Goal: Understand site structure: Understand site structure

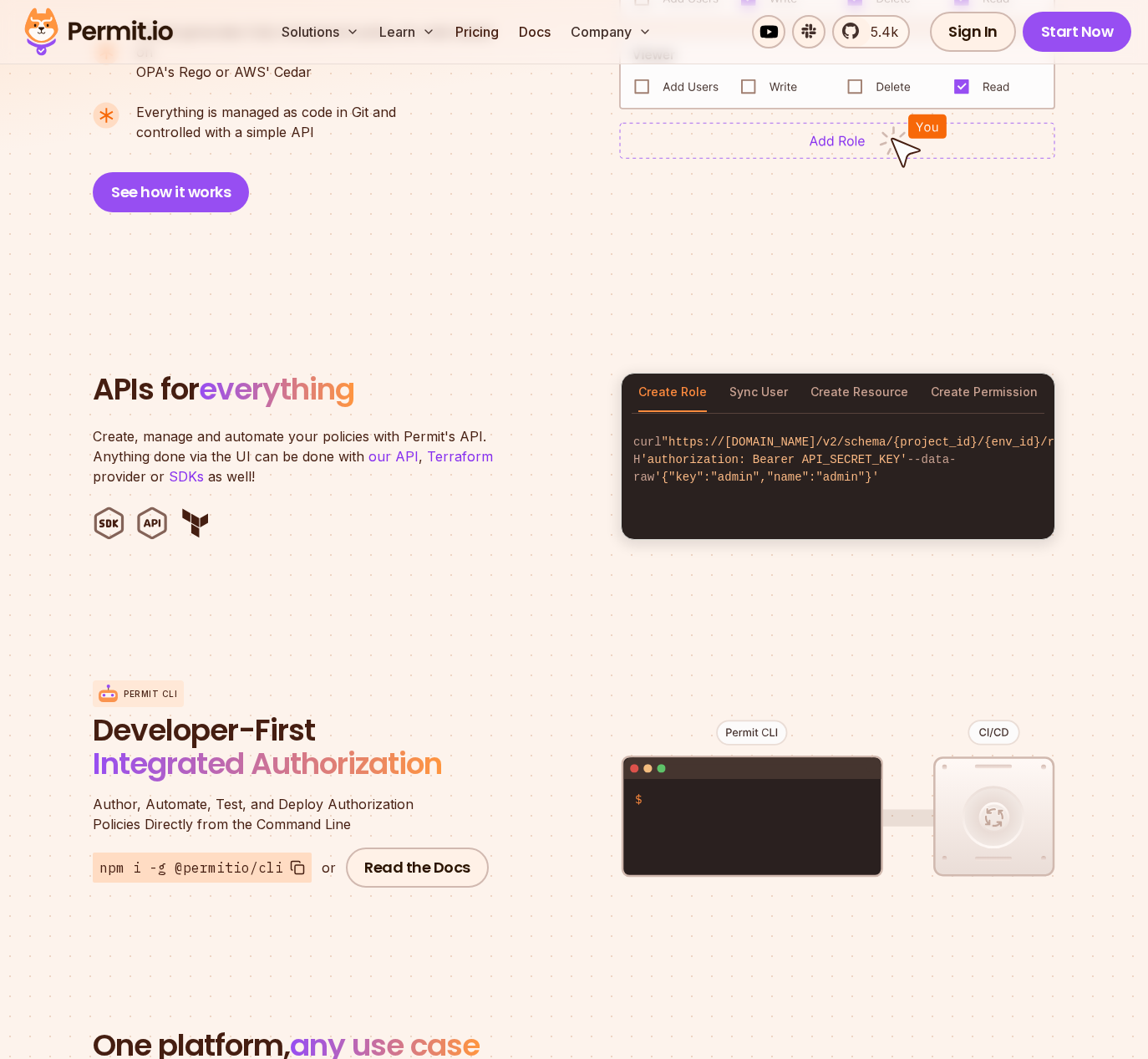
scroll to position [1449, 0]
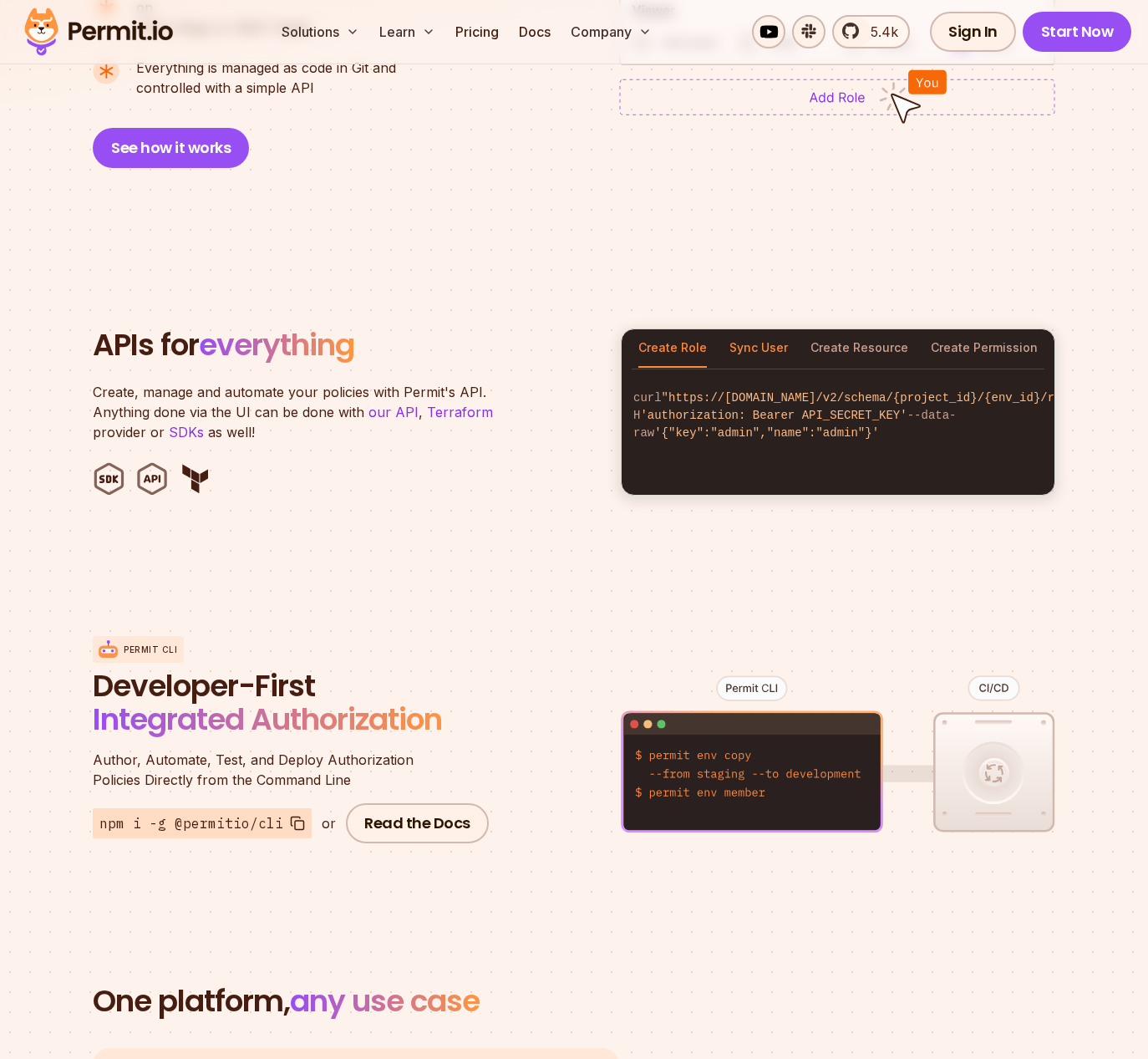
click at [765, 330] on button "Sync User" at bounding box center [758, 348] width 59 height 39
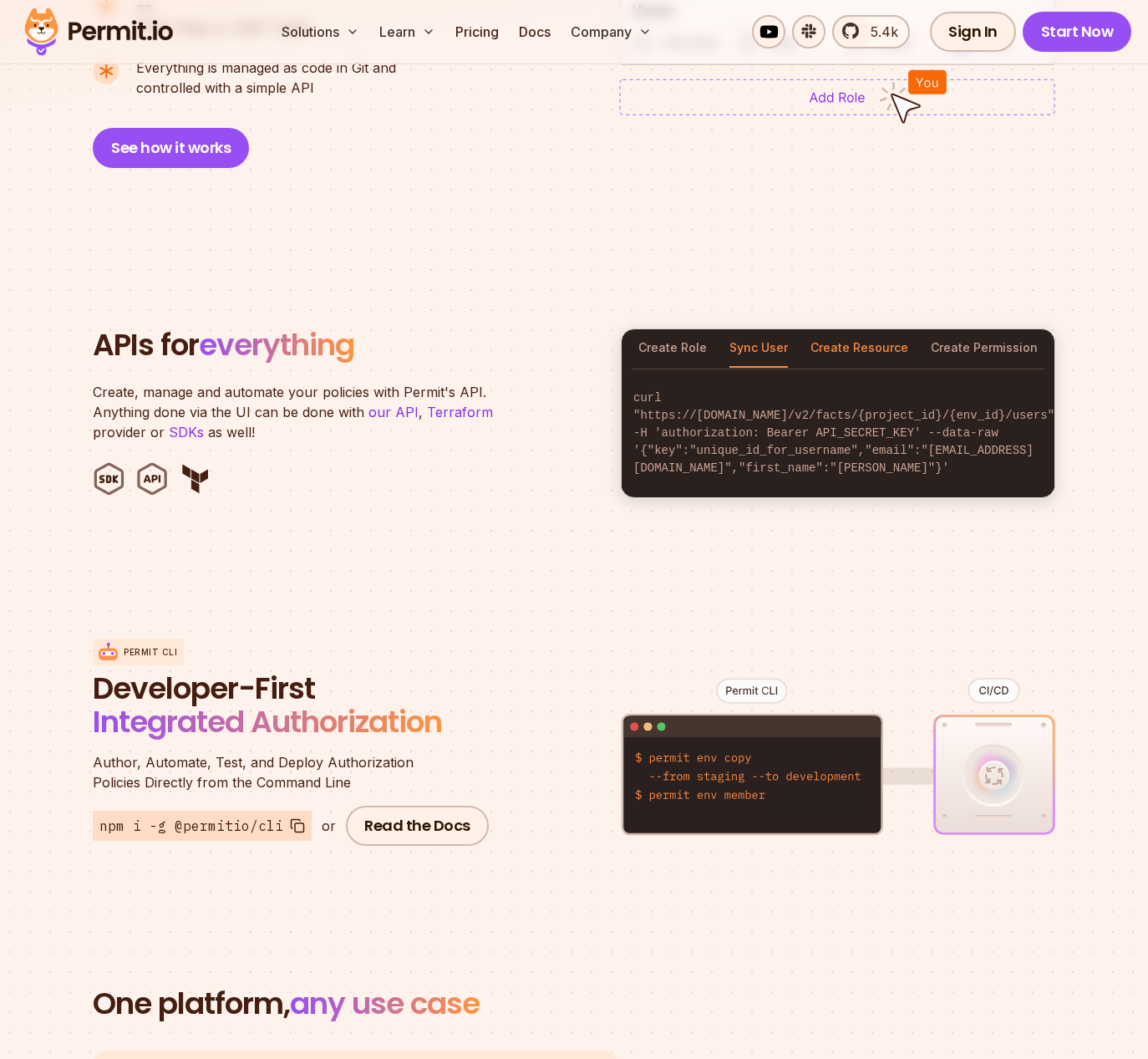
click at [856, 330] on button "Create Resource" at bounding box center [859, 348] width 97 height 39
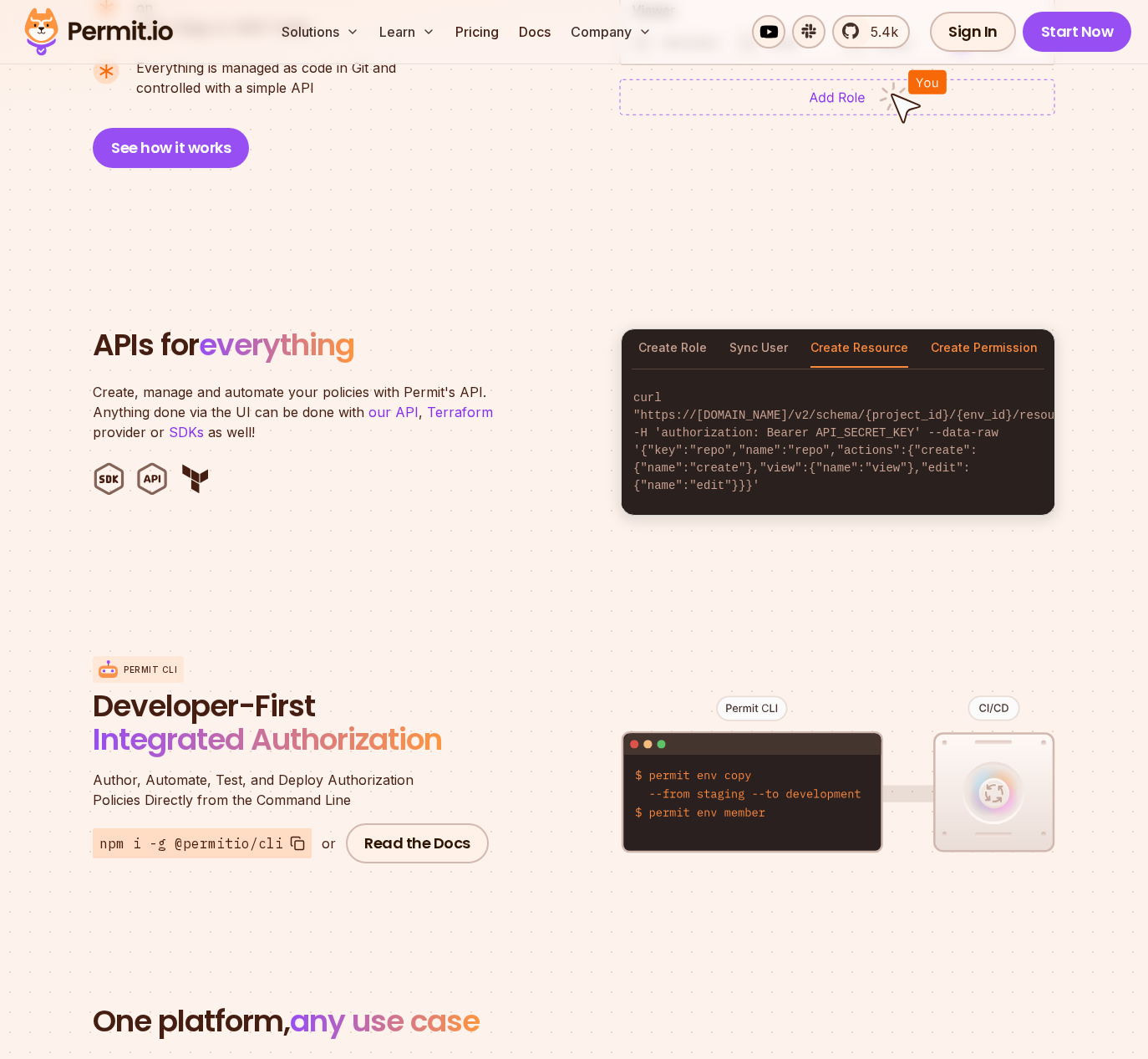
click at [987, 330] on button "Create Permission" at bounding box center [984, 348] width 107 height 39
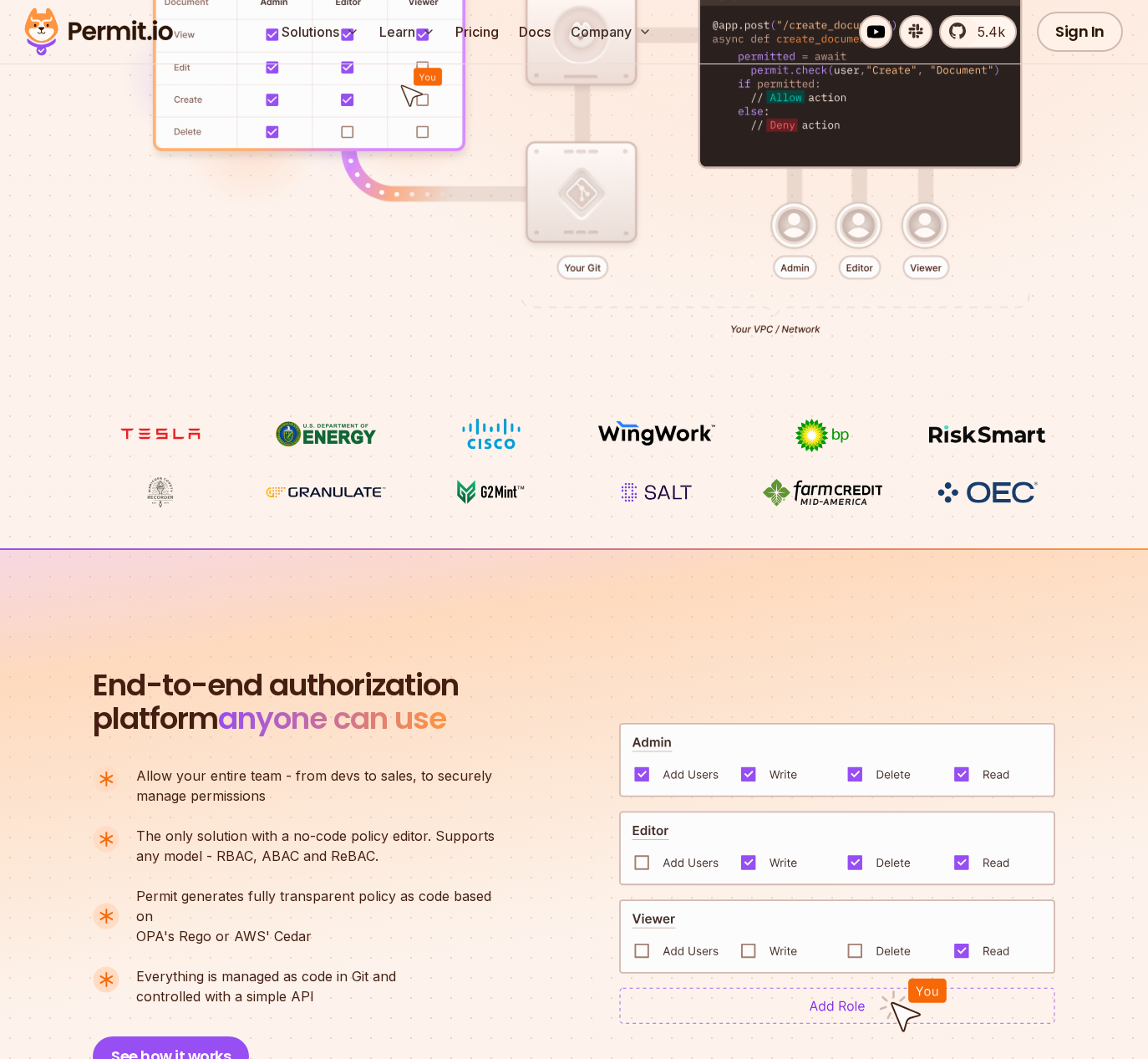
scroll to position [0, 0]
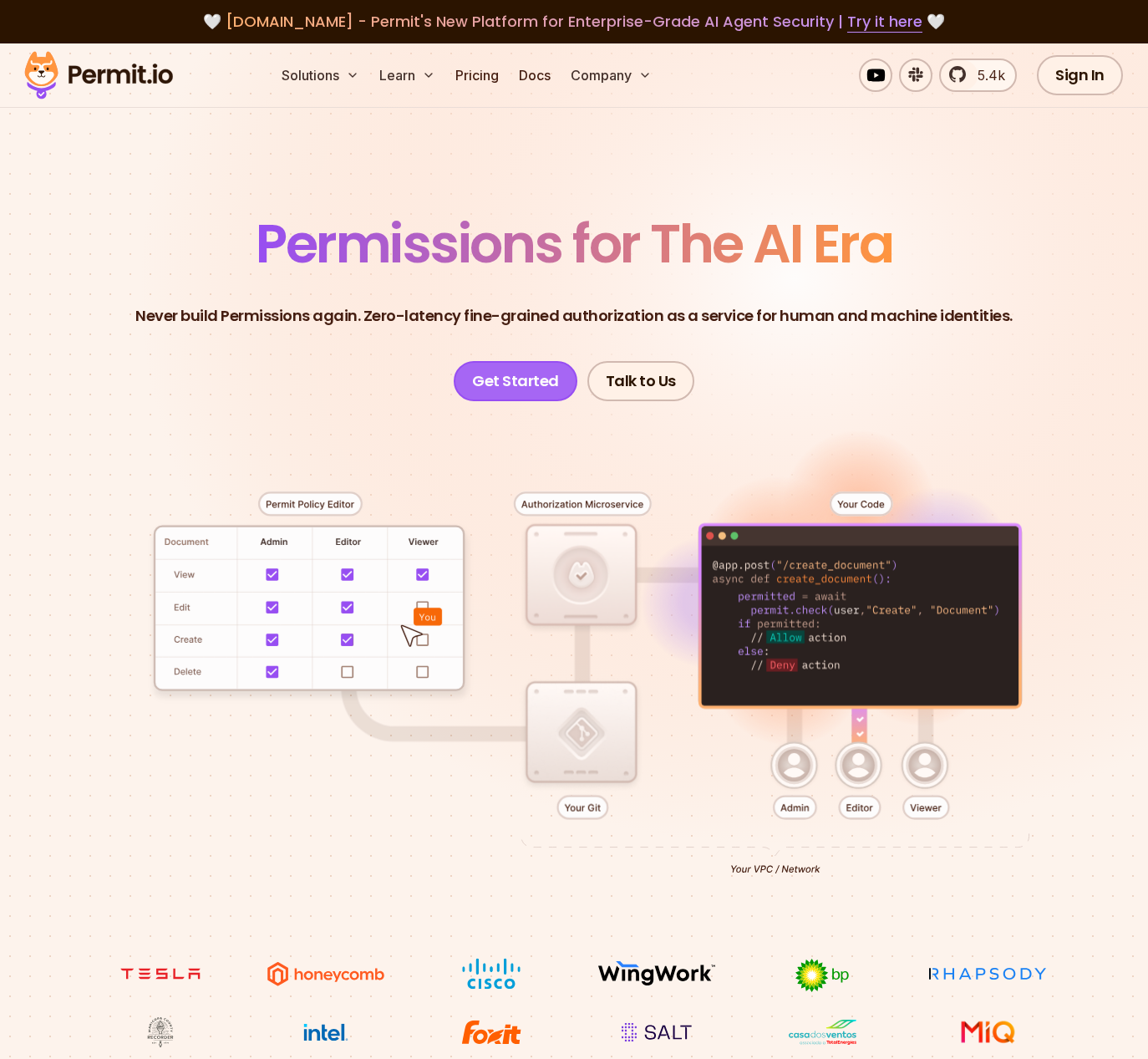
click at [506, 382] on link "Get Started" at bounding box center [515, 381] width 124 height 40
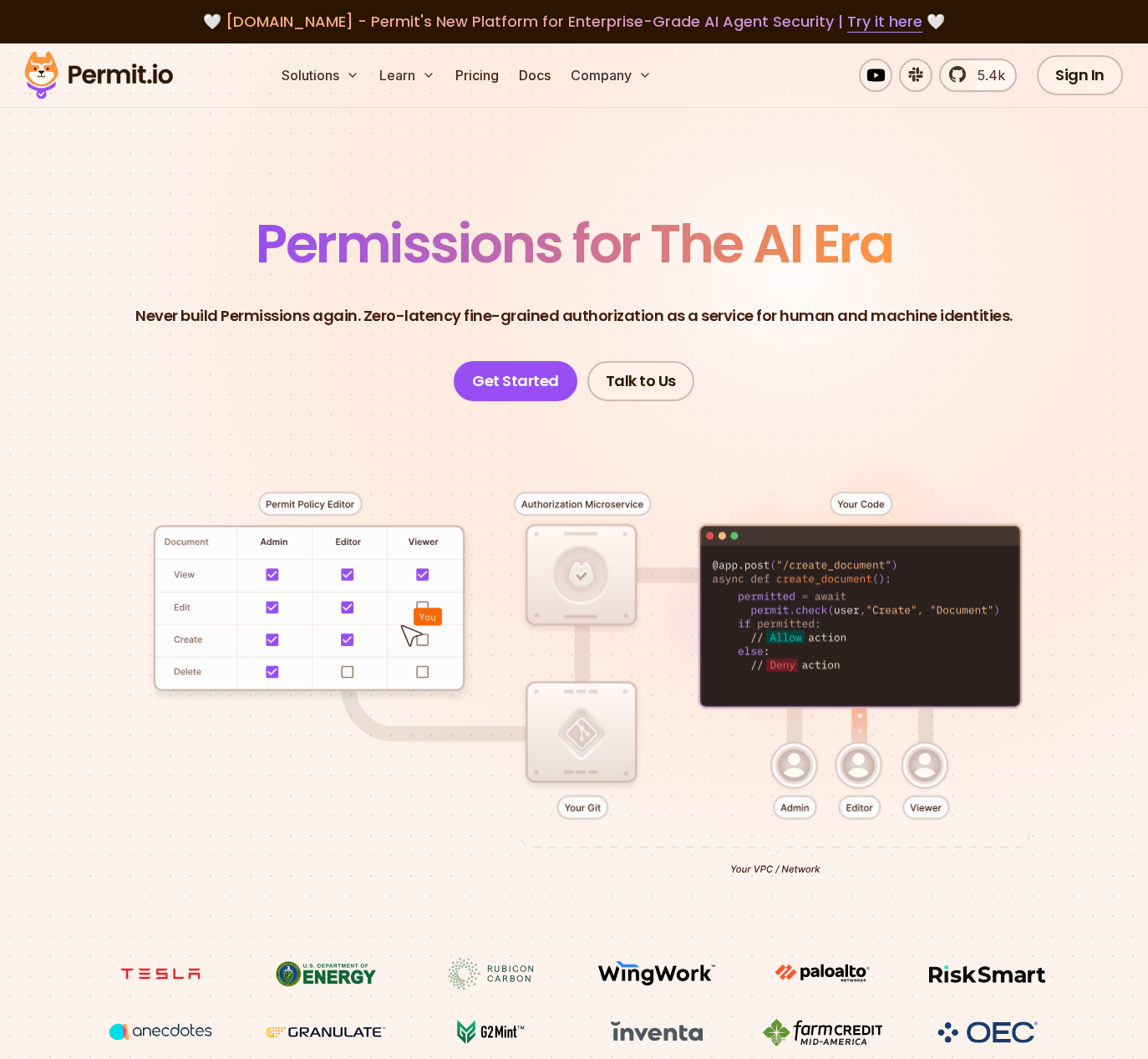
click at [384, 163] on section "Permissions for The AI Era Never build Permissions again. Zero-latency fine-gra…" at bounding box center [574, 565] width 1148 height 1045
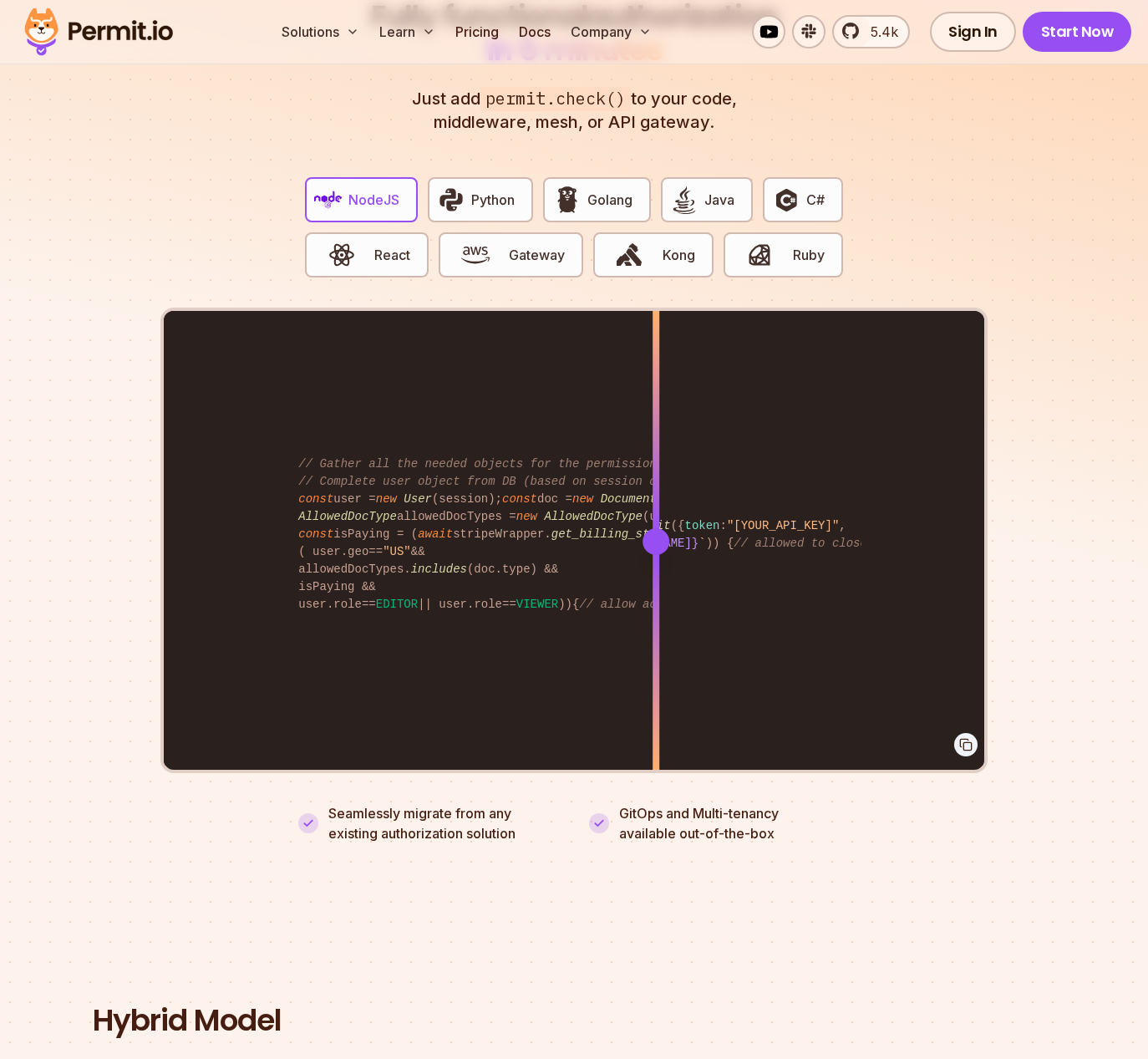
scroll to position [3172, 0]
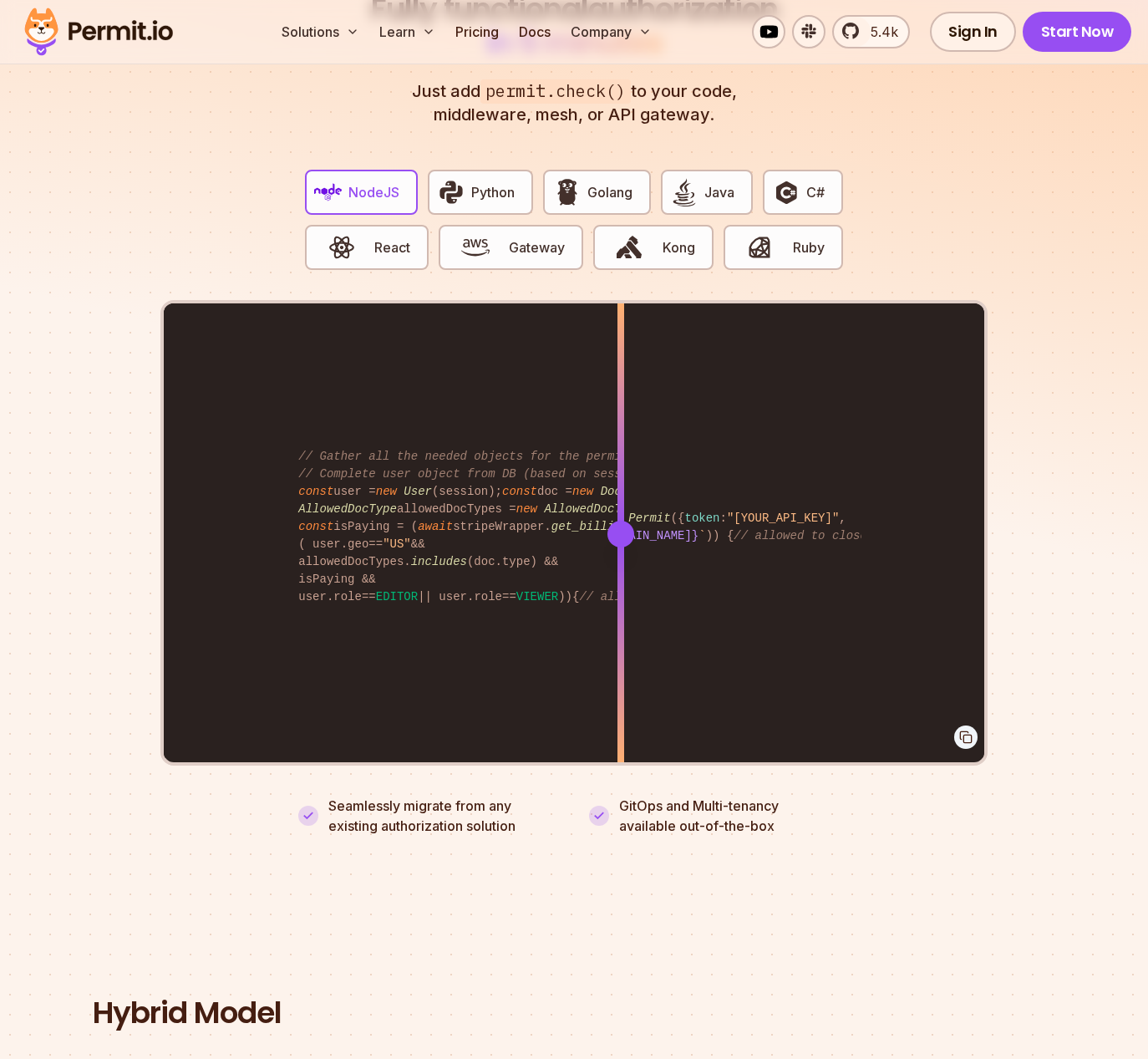
drag, startPoint x: 658, startPoint y: 518, endPoint x: 565, endPoint y: 488, distance: 97.7
click at [617, 490] on div at bounding box center [620, 534] width 6 height 461
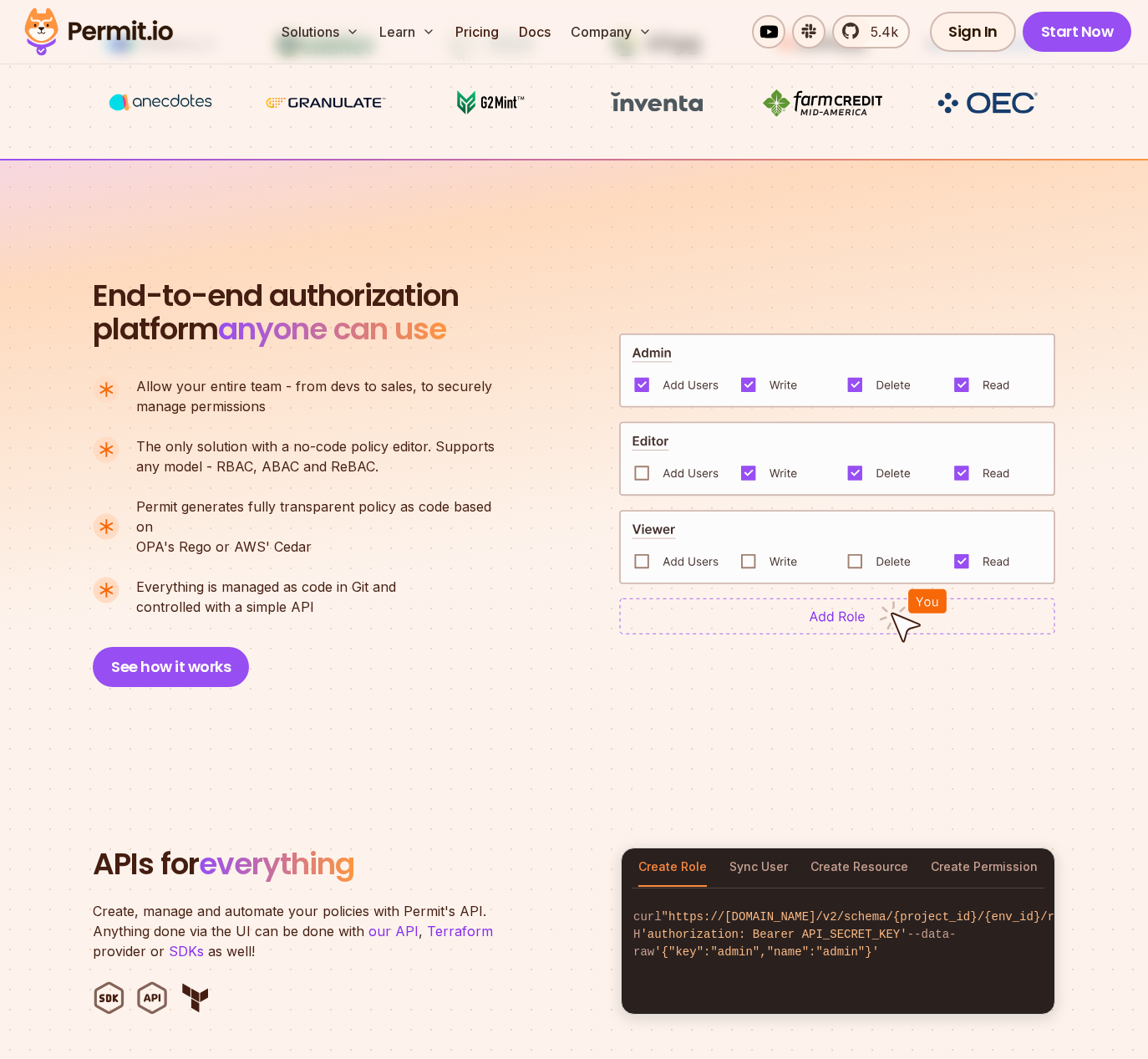
scroll to position [0, 0]
